Goal: Check status: Check status

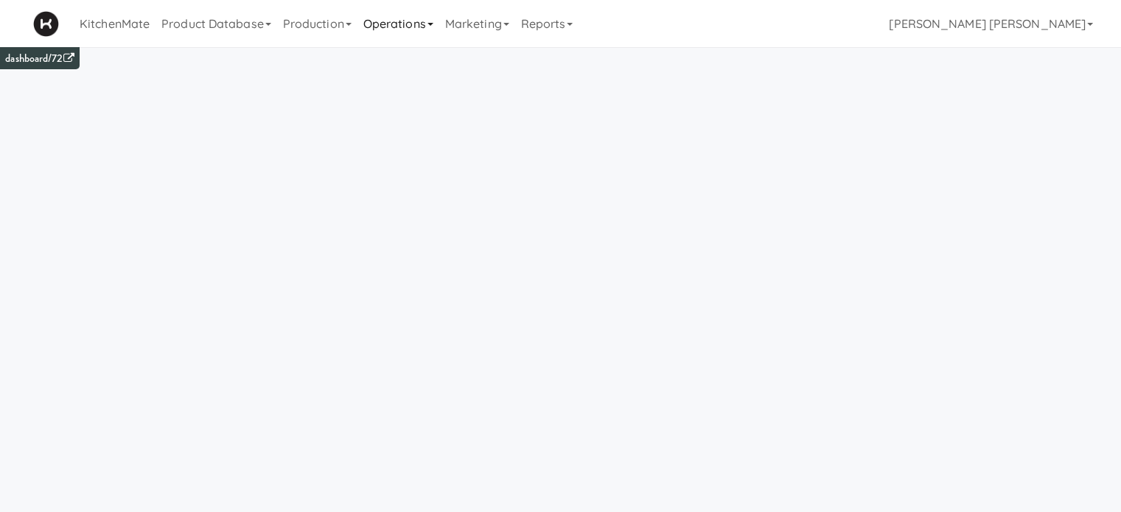
click at [385, 20] on link "Operations" at bounding box center [398, 23] width 82 height 47
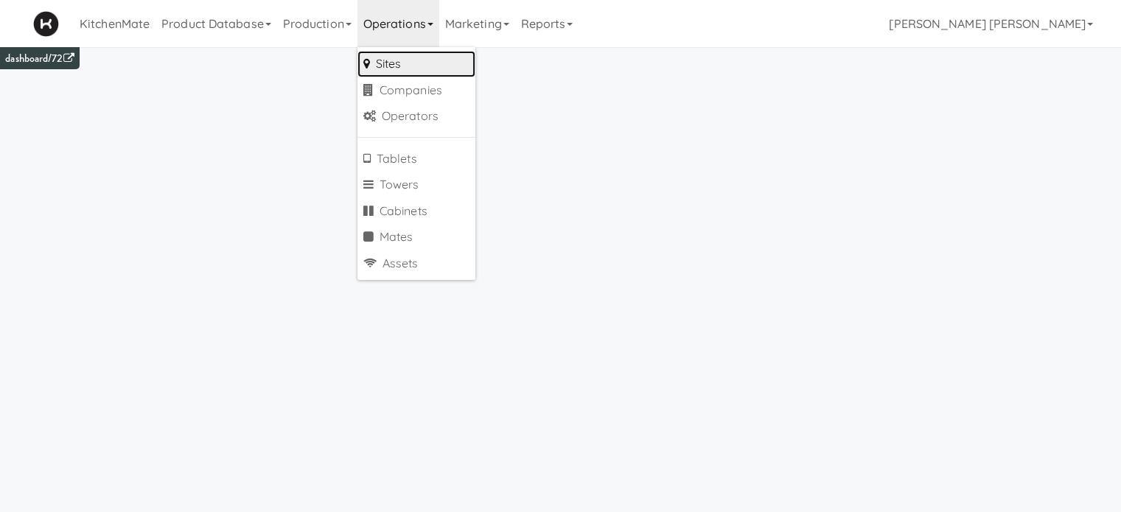
click at [395, 57] on link "Sites" at bounding box center [416, 64] width 118 height 27
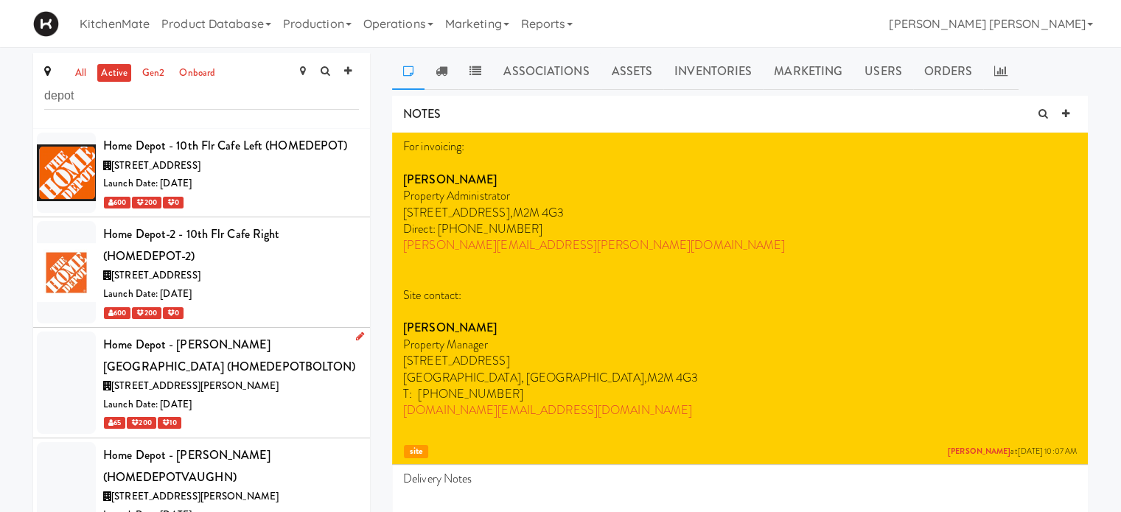
type input "depot"
click at [204, 365] on div "Home Depot - [PERSON_NAME][GEOGRAPHIC_DATA] (HOMEDEPOTBOLTON)" at bounding box center [231, 355] width 256 height 43
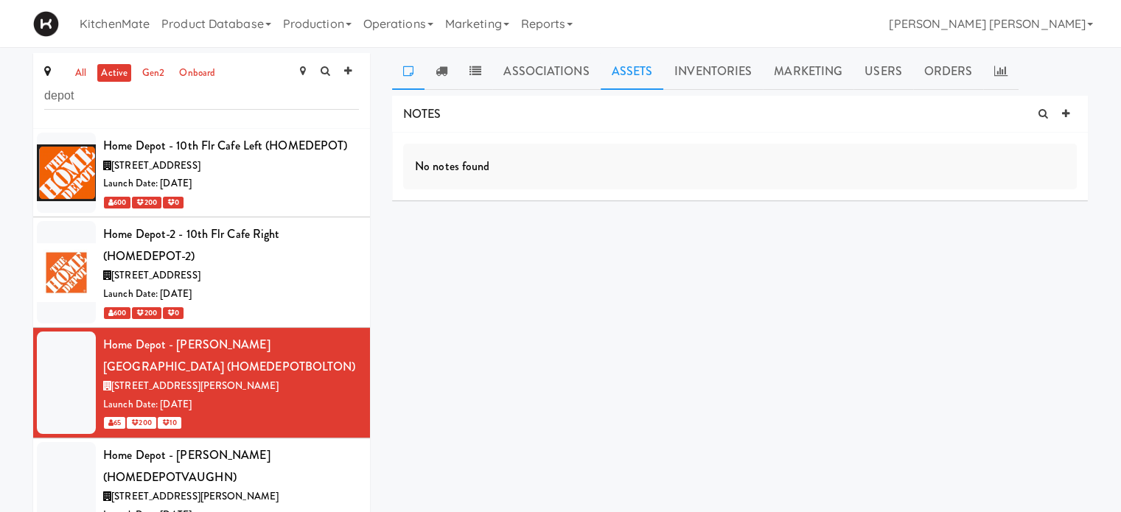
click at [626, 74] on link "Assets" at bounding box center [632, 71] width 63 height 37
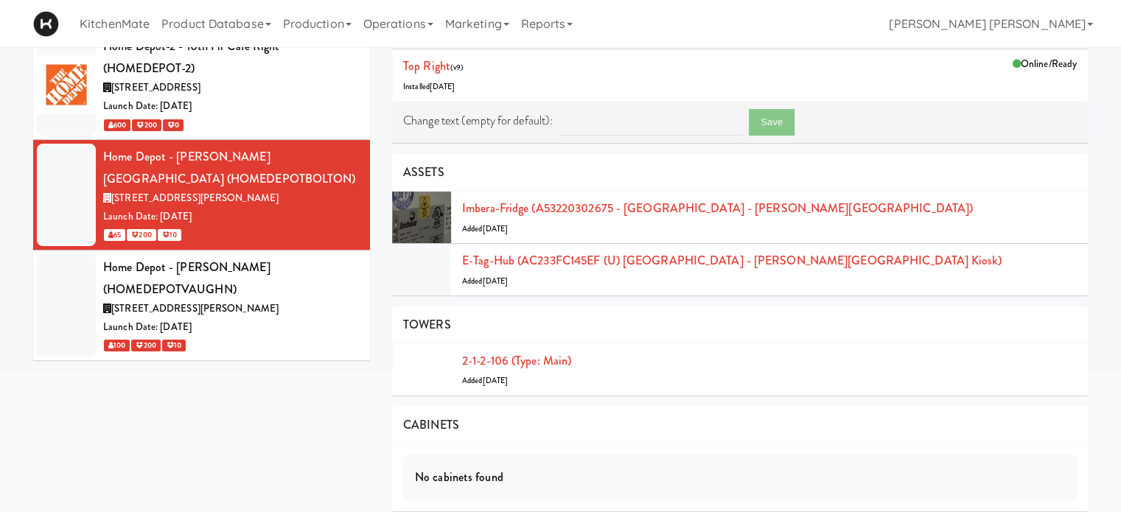
scroll to position [218, 0]
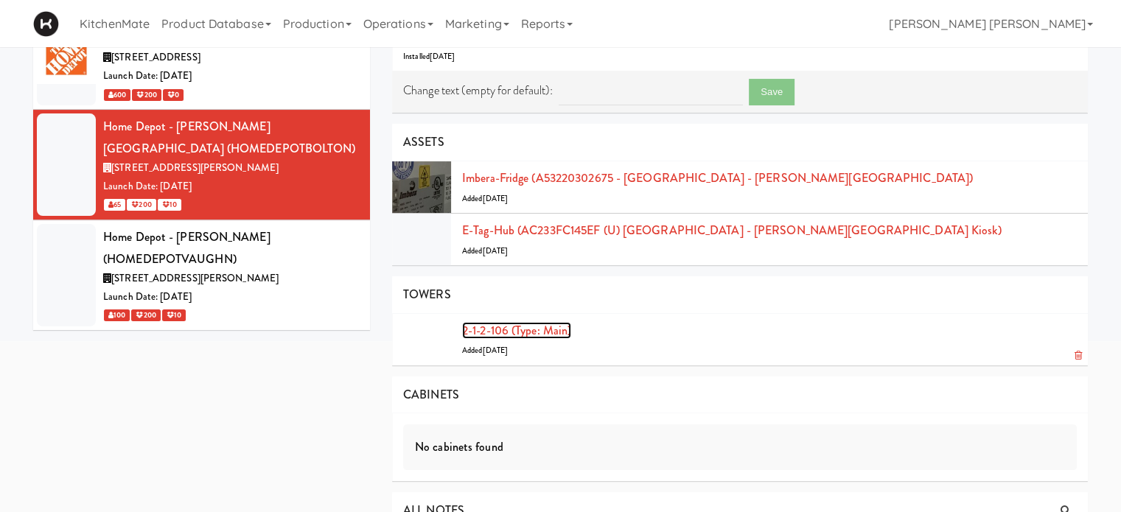
click at [539, 332] on link "2-1-2-106 (type: main)" at bounding box center [516, 330] width 109 height 17
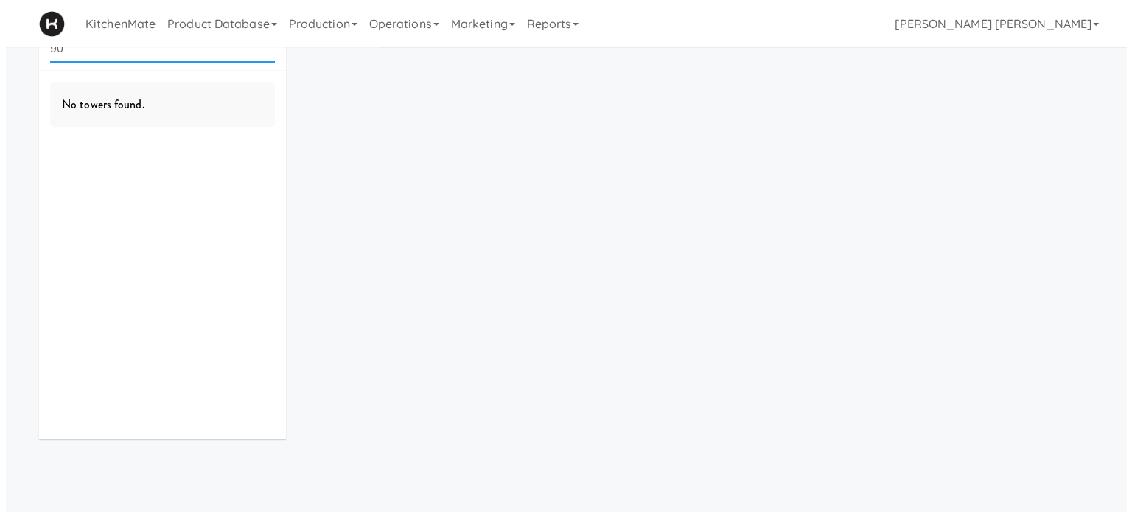
scroll to position [47, 0]
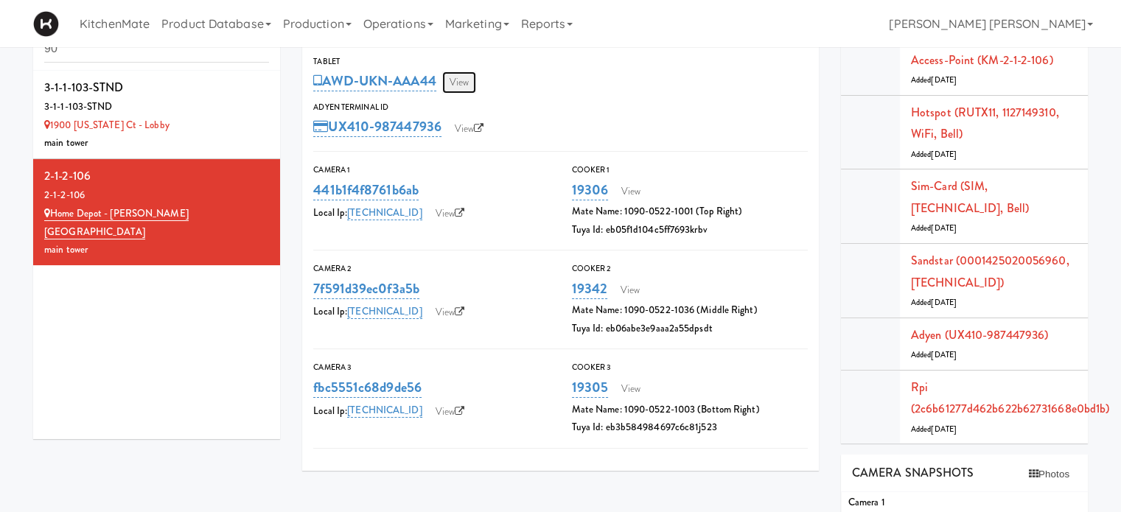
click at [463, 81] on link "View" at bounding box center [459, 82] width 34 height 22
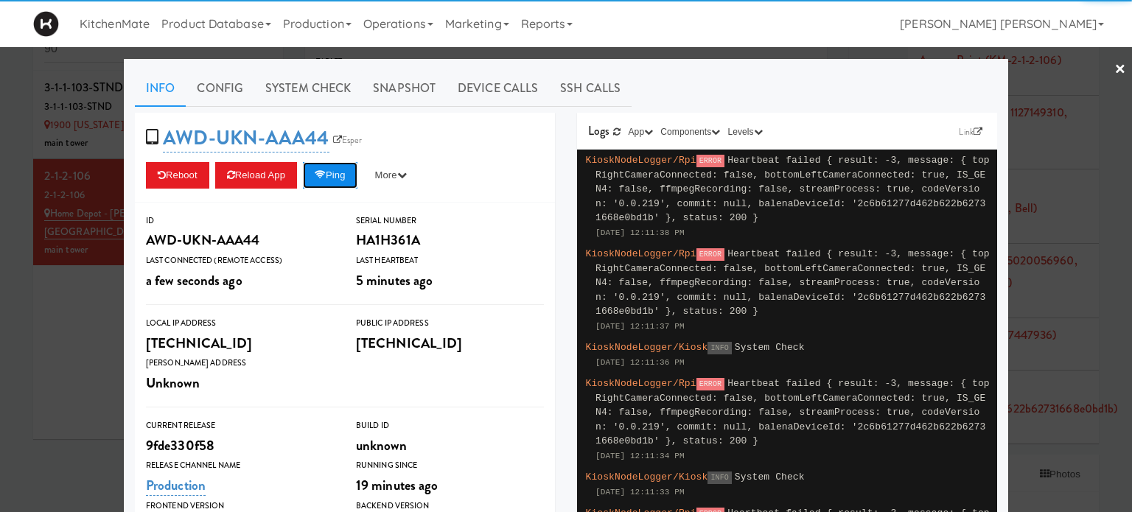
click at [329, 179] on button "Ping" at bounding box center [330, 175] width 55 height 27
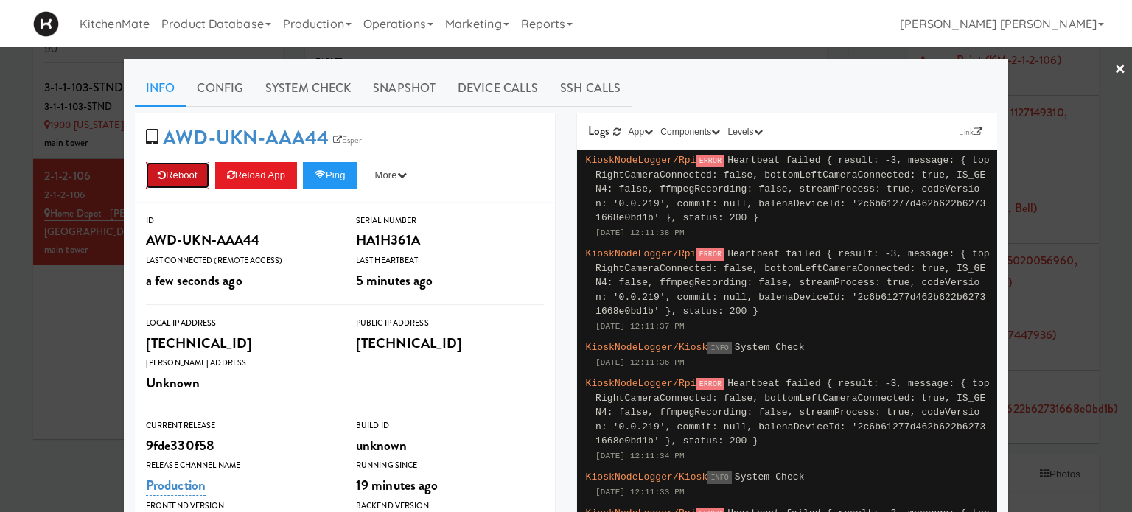
click at [188, 178] on button "Reboot" at bounding box center [177, 175] width 63 height 27
click at [340, 174] on button "Ping" at bounding box center [330, 175] width 55 height 27
